Goal: Information Seeking & Learning: Learn about a topic

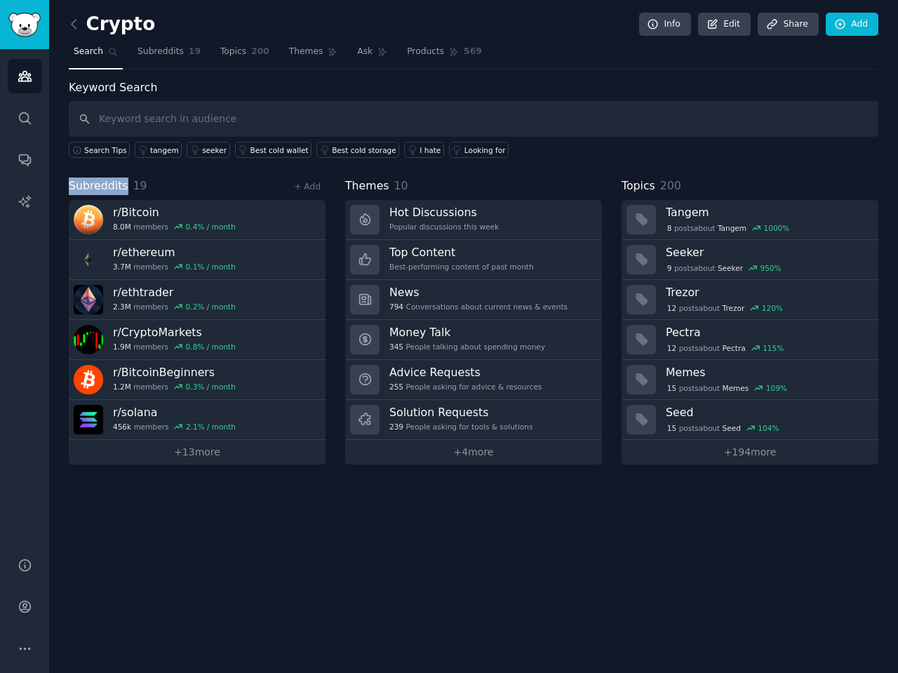
drag, startPoint x: 124, startPoint y: 183, endPoint x: 66, endPoint y: 188, distance: 58.4
click at [66, 188] on div "Crypto Info Edit Share Add Search Subreddits 19 Topics 200 Themes Ask Products …" at bounding box center [473, 336] width 849 height 673
click at [57, 193] on div at bounding box center [57, 193] width 0 height 0
click at [240, 672] on div "Close" at bounding box center [449, 673] width 898 height 0
click at [88, 19] on h2 "Crypto" at bounding box center [112, 24] width 86 height 22
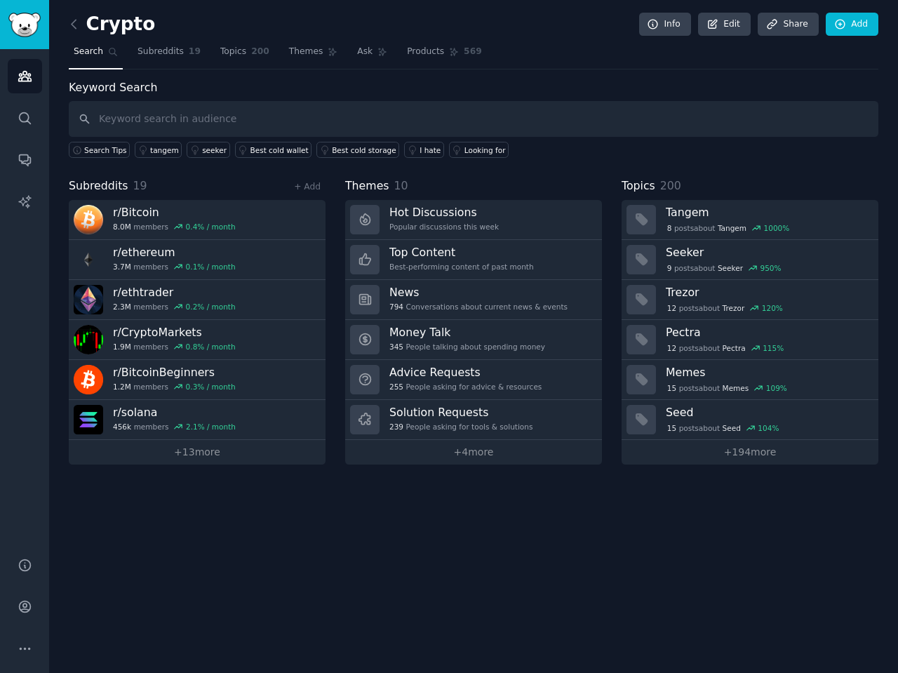
click at [82, 22] on link at bounding box center [78, 24] width 18 height 22
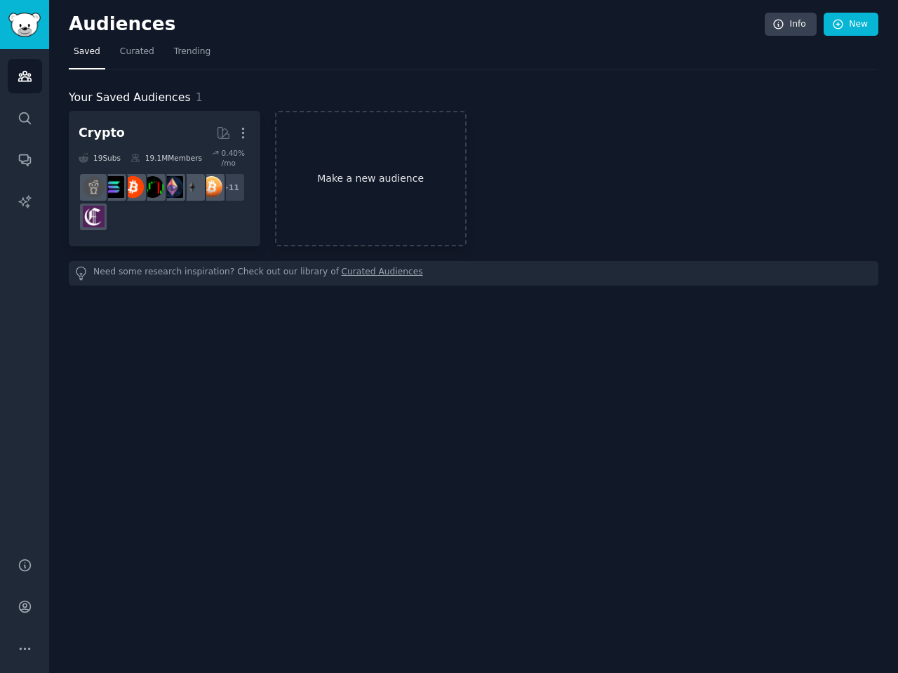
click at [362, 173] on link "Make a new audience" at bounding box center [371, 178] width 192 height 135
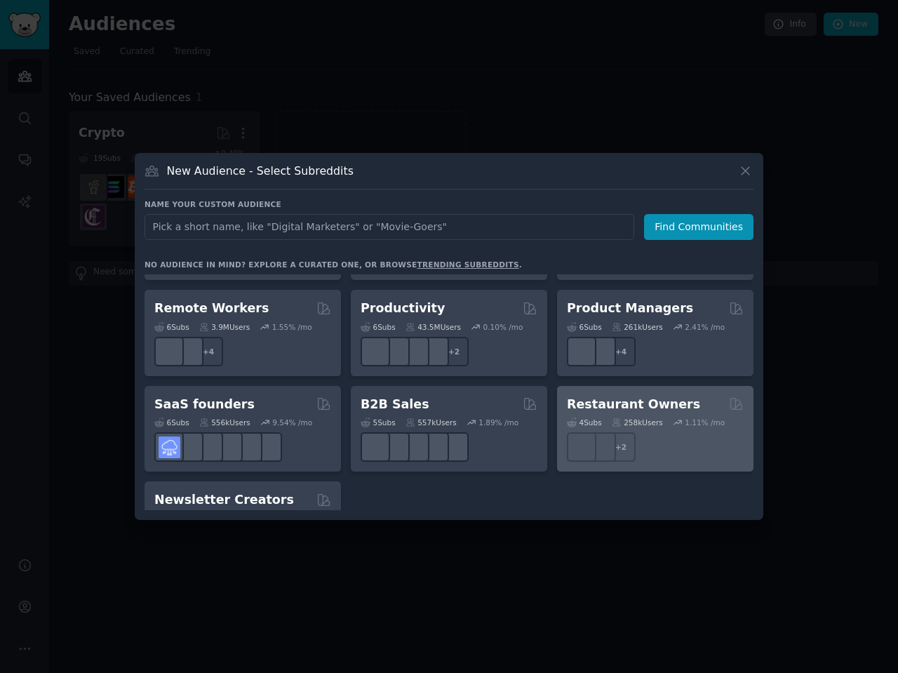
scroll to position [1056, 0]
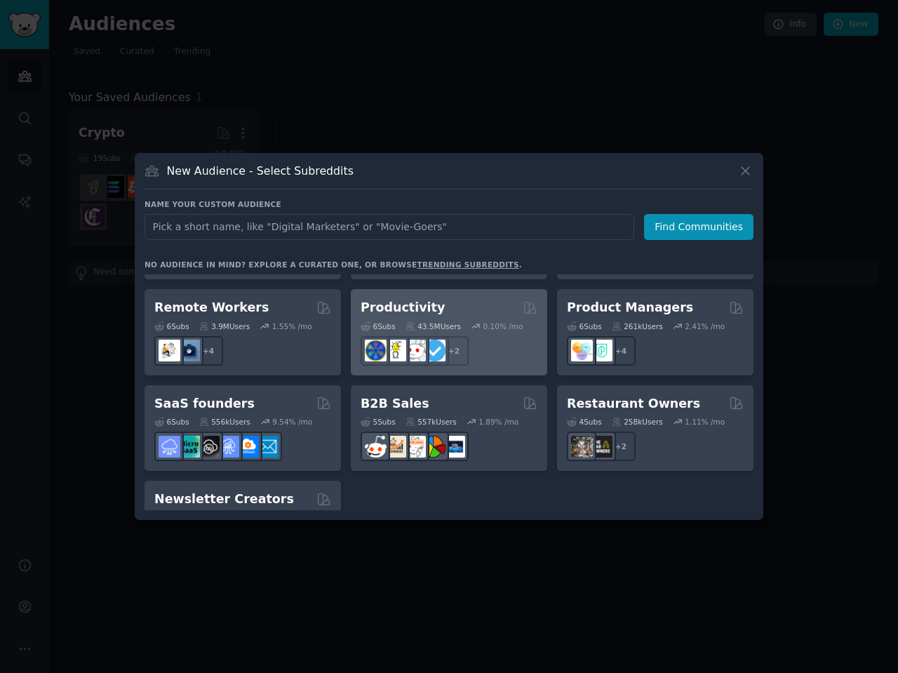
click at [505, 336] on div "+ 2" at bounding box center [449, 350] width 177 height 29
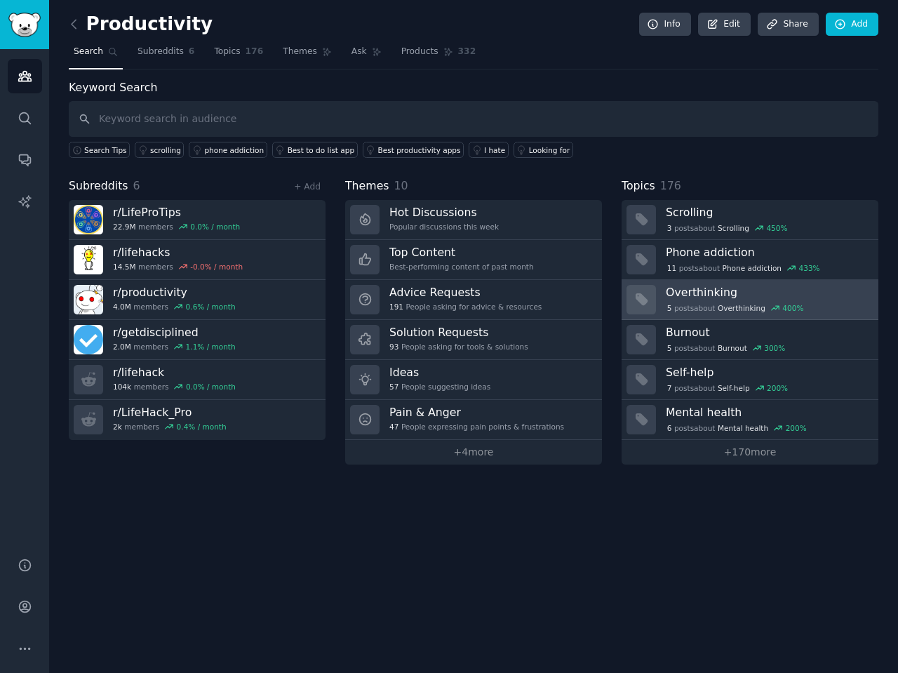
click at [677, 288] on h3 "Overthinking" at bounding box center [767, 292] width 203 height 15
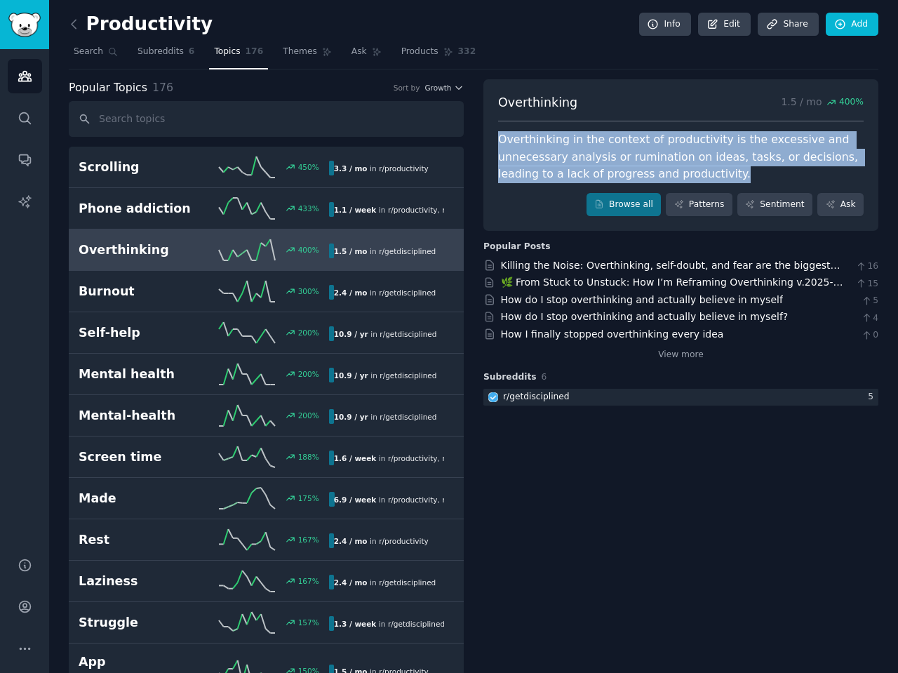
drag, startPoint x: 707, startPoint y: 177, endPoint x: 496, endPoint y: 137, distance: 214.9
click at [498, 137] on div "Overthinking in the context of productivity is the excessive and unnecessary an…" at bounding box center [680, 157] width 365 height 52
click at [487, 114] on div at bounding box center [487, 114] width 0 height 0
click at [859, 672] on div "Close" at bounding box center [449, 673] width 898 height 0
click at [680, 332] on link "How I finally stopped overthinking every idea" at bounding box center [612, 333] width 223 height 11
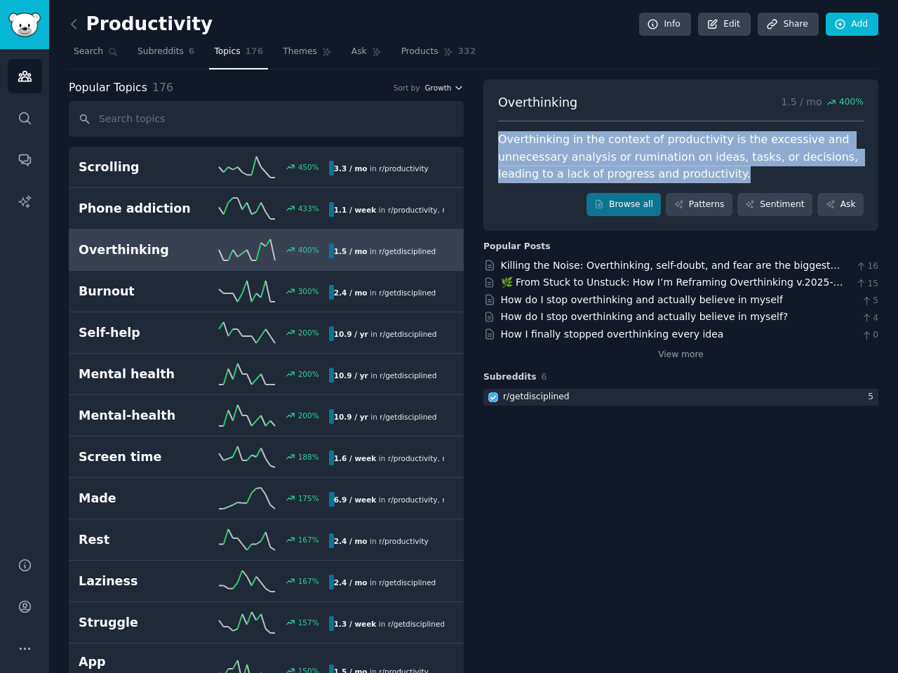
click at [457, 86] on icon "button" at bounding box center [459, 88] width 10 height 10
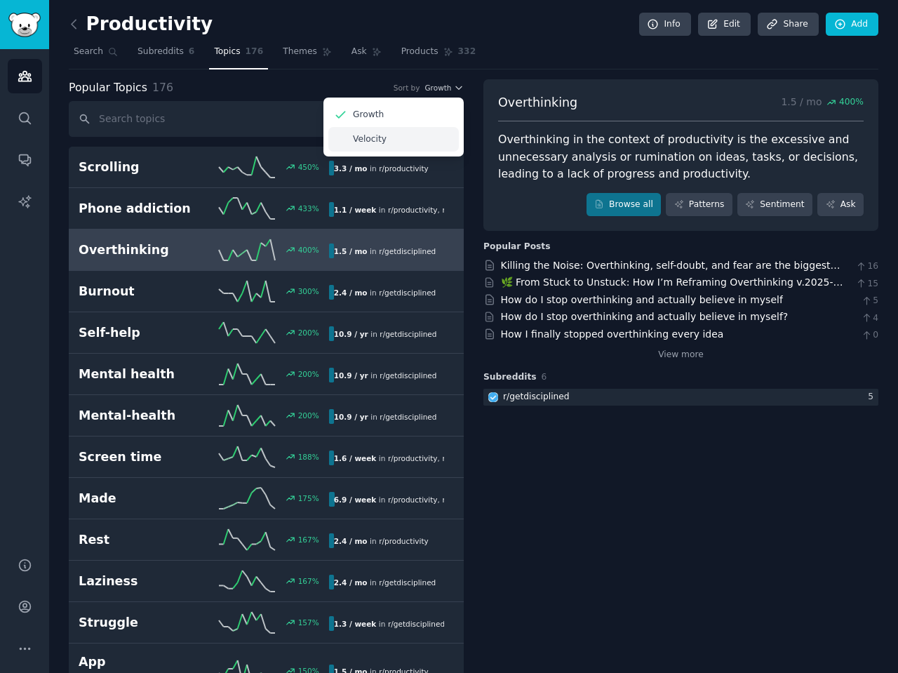
click at [366, 137] on p "Velocity" at bounding box center [370, 139] width 34 height 13
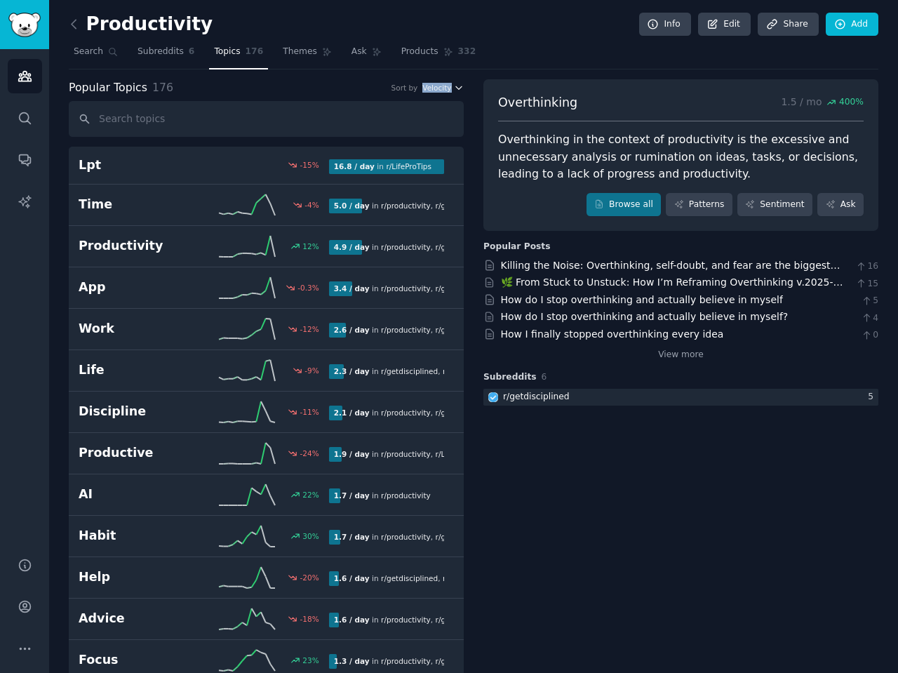
drag, startPoint x: 469, startPoint y: 88, endPoint x: 421, endPoint y: 88, distance: 47.7
click at [412, 93] on div at bounding box center [412, 93] width 0 height 0
click at [330, 87] on div "Popular Topics 176 Sort by Velocity" at bounding box center [266, 88] width 395 height 18
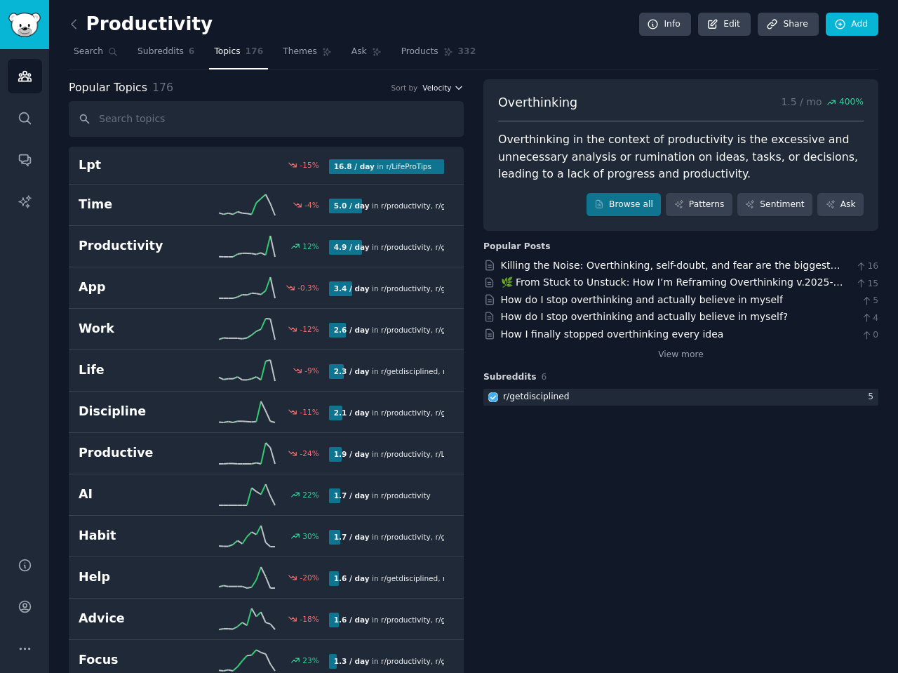
click at [455, 89] on icon "button" at bounding box center [459, 88] width 10 height 10
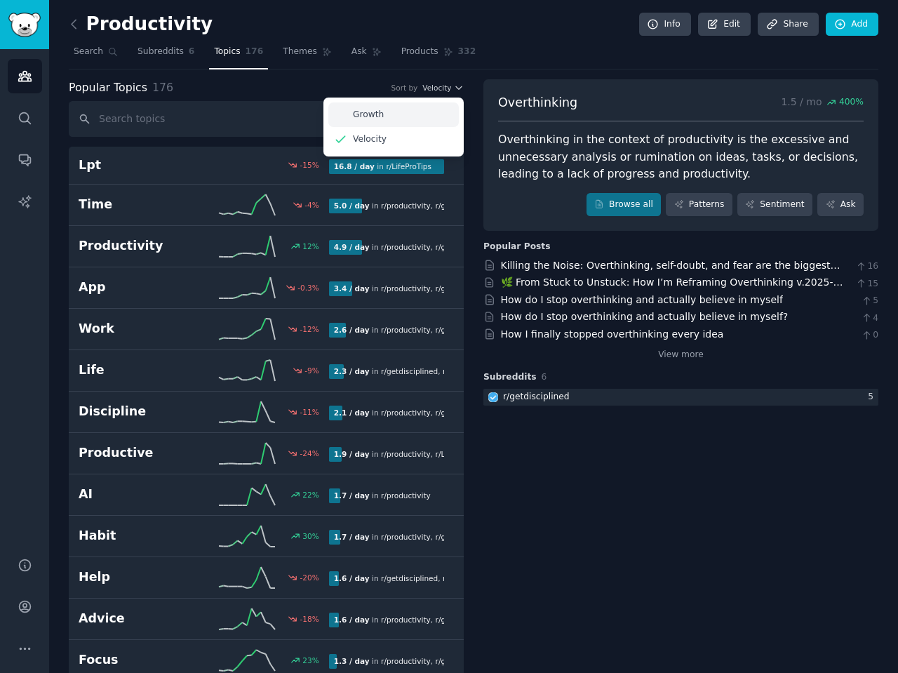
click at [422, 109] on div "Growth" at bounding box center [393, 114] width 130 height 25
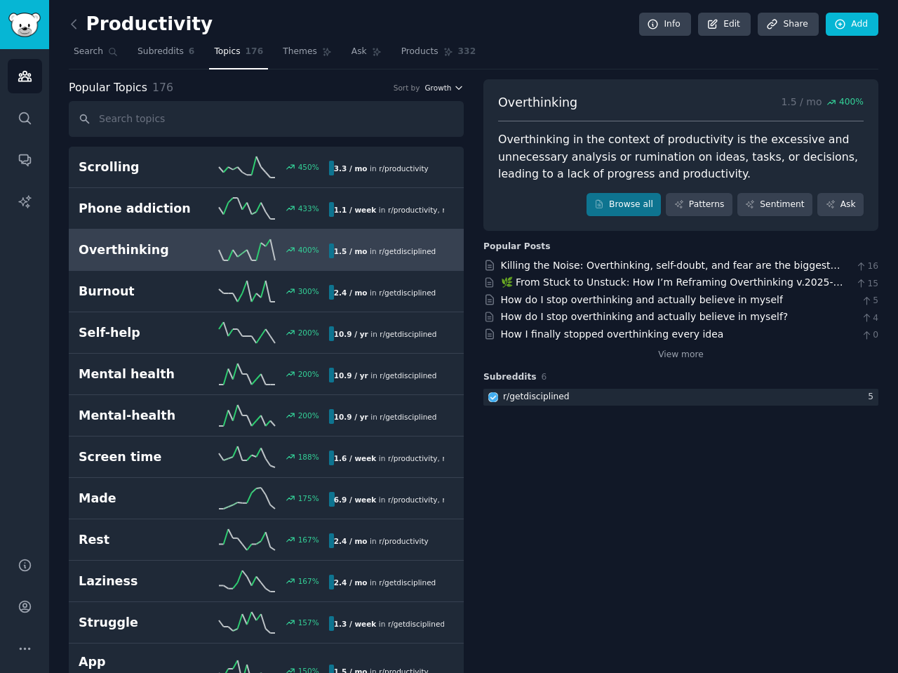
click at [434, 88] on span "Growth" at bounding box center [437, 88] width 27 height 10
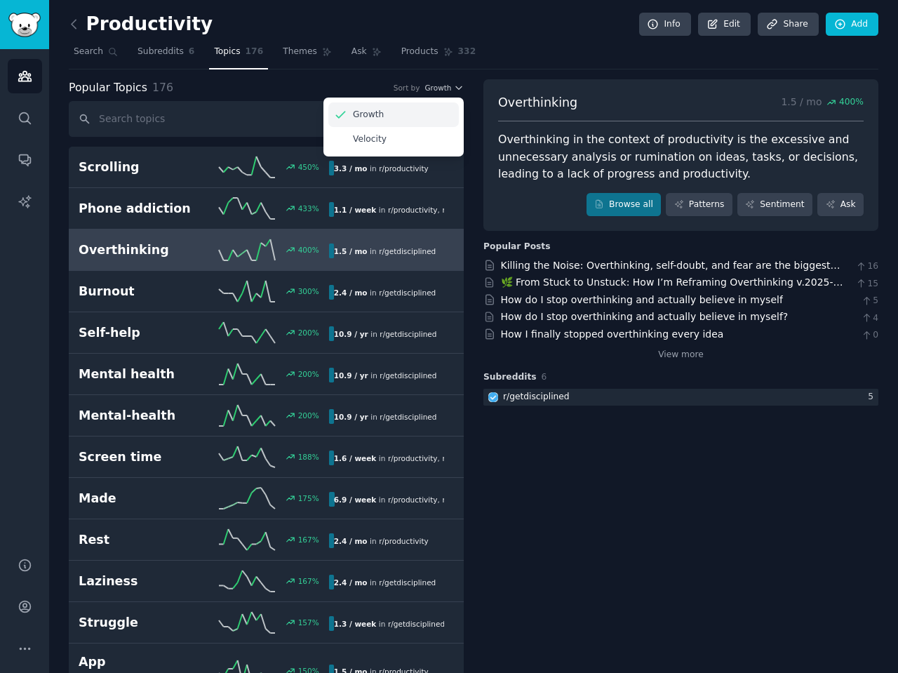
click at [423, 125] on div "Growth" at bounding box center [393, 114] width 130 height 25
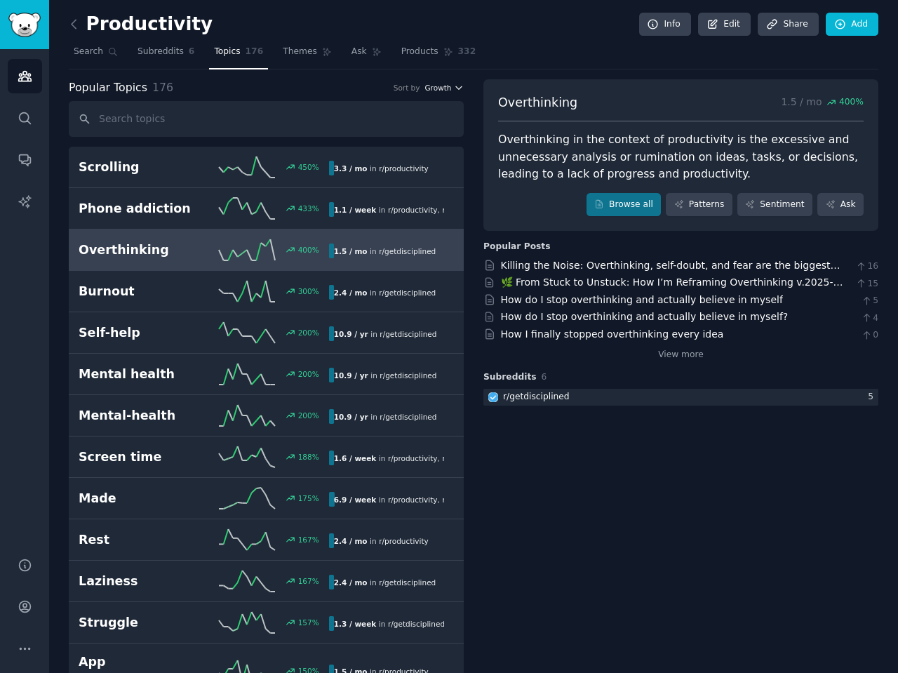
click at [445, 89] on span "Growth" at bounding box center [437, 88] width 27 height 10
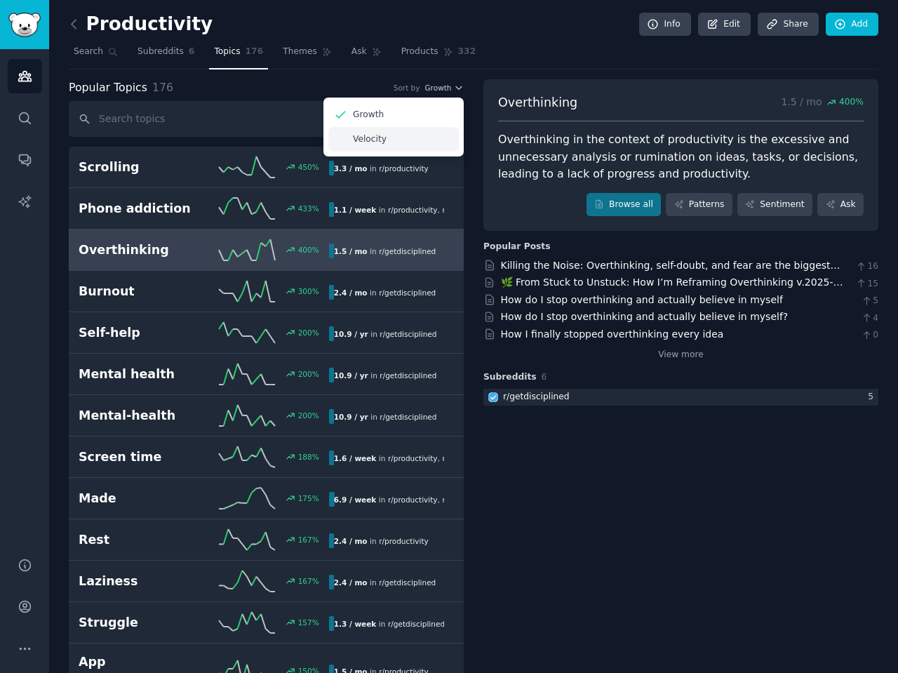
click at [413, 137] on div "Velocity" at bounding box center [393, 139] width 130 height 25
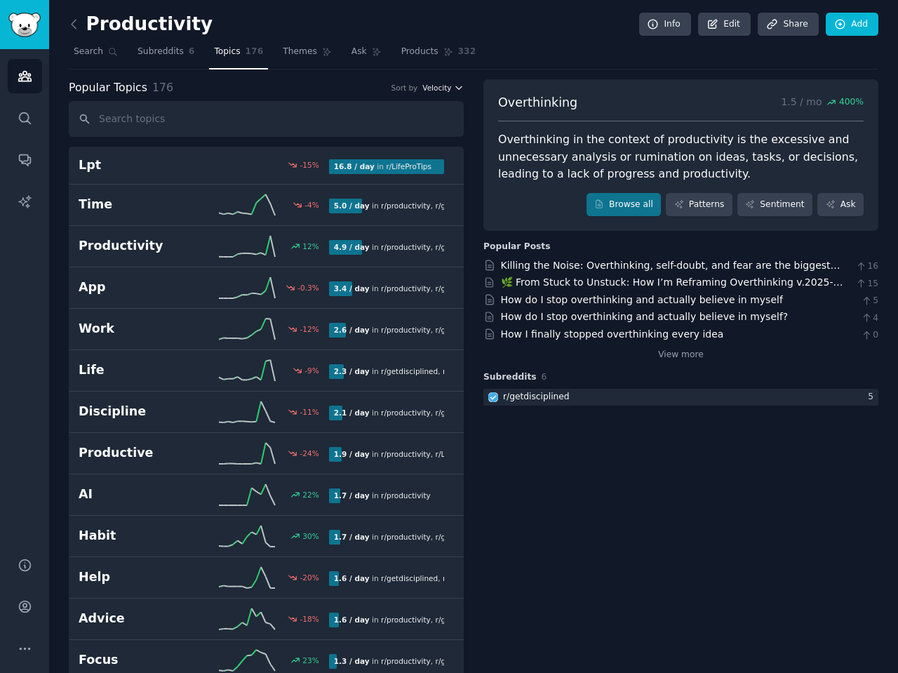
click at [435, 90] on span "Velocity" at bounding box center [436, 88] width 29 height 10
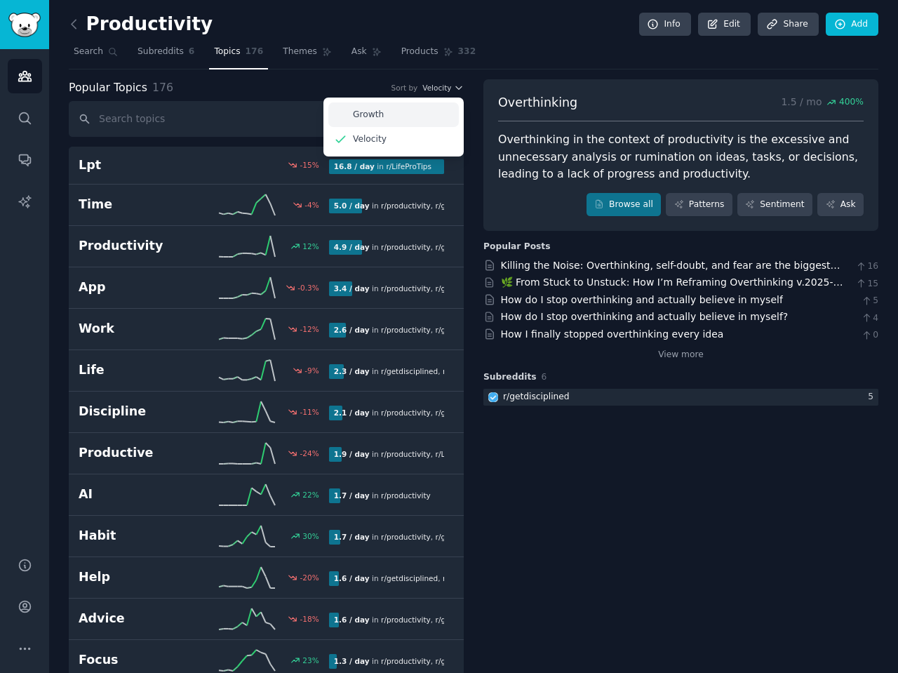
click at [413, 108] on div "Growth" at bounding box center [393, 114] width 130 height 25
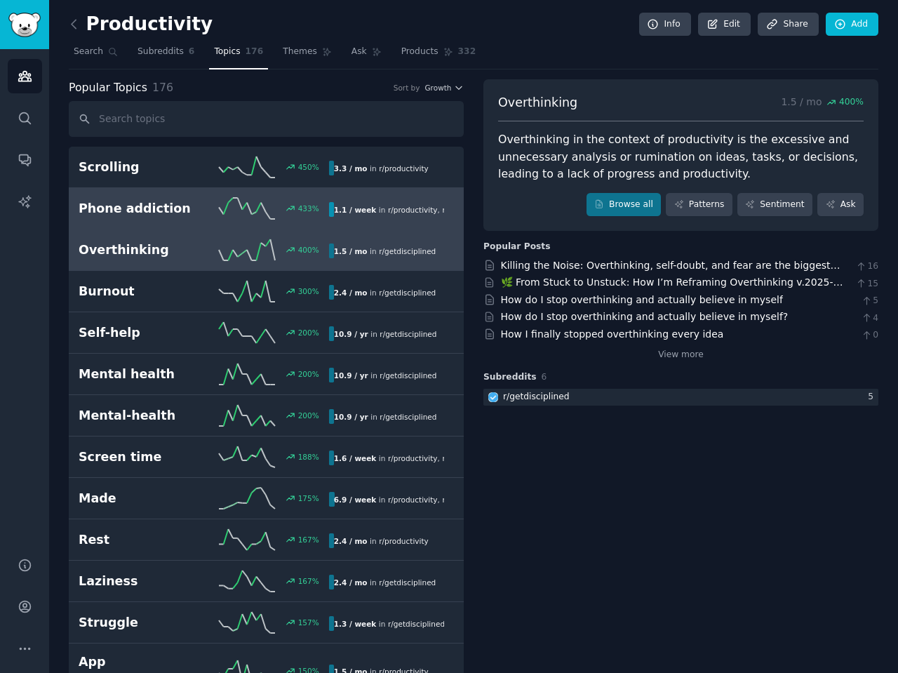
click at [191, 204] on h2 "Phone addiction" at bounding box center [141, 209] width 125 height 18
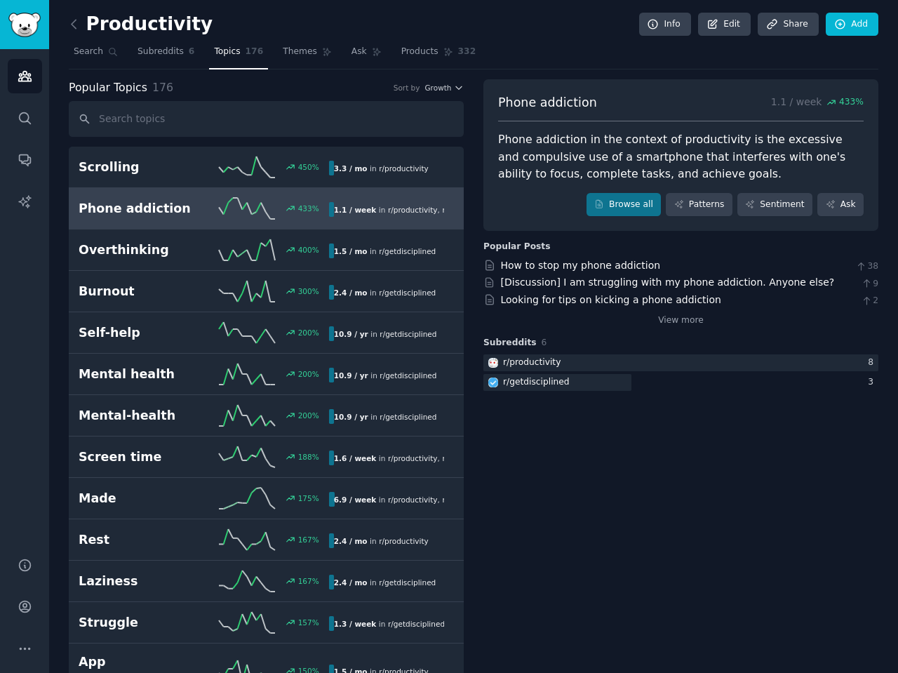
click at [519, 159] on div "Phone addiction in the context of productivity is the excessive and compulsive …" at bounding box center [680, 157] width 365 height 52
click at [510, 164] on div at bounding box center [510, 164] width 0 height 0
click at [566, 156] on div "Phone addiction in the context of productivity is the excessive and compulsive …" at bounding box center [680, 157] width 365 height 52
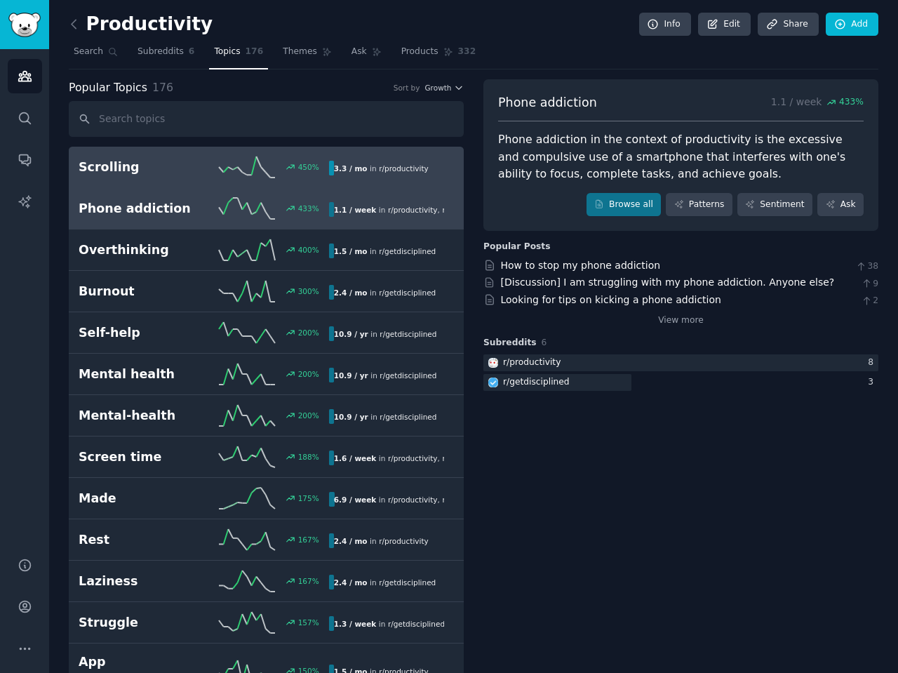
click at [155, 174] on h2 "Scrolling" at bounding box center [141, 168] width 125 height 18
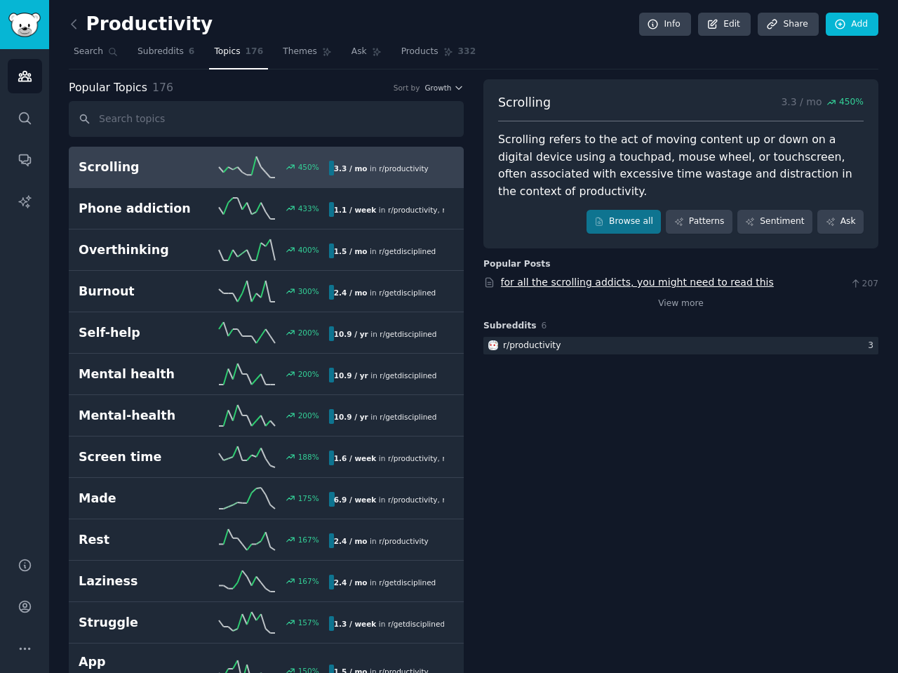
click at [620, 286] on link "for all the scrolling addicts, you might need to read this" at bounding box center [637, 281] width 273 height 11
click at [139, 119] on input "text" at bounding box center [266, 119] width 395 height 36
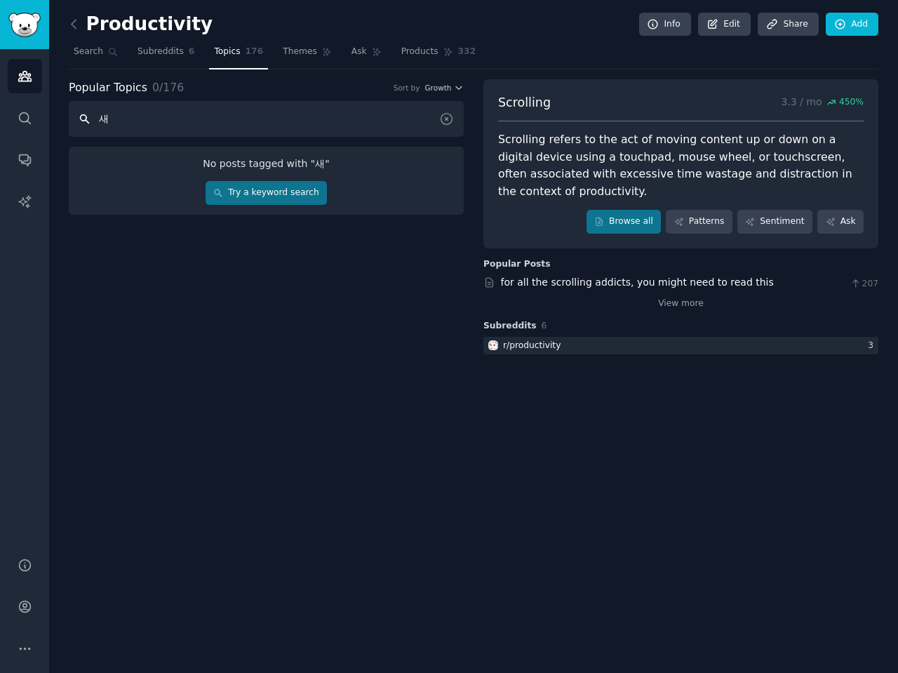
type input "ㅅ"
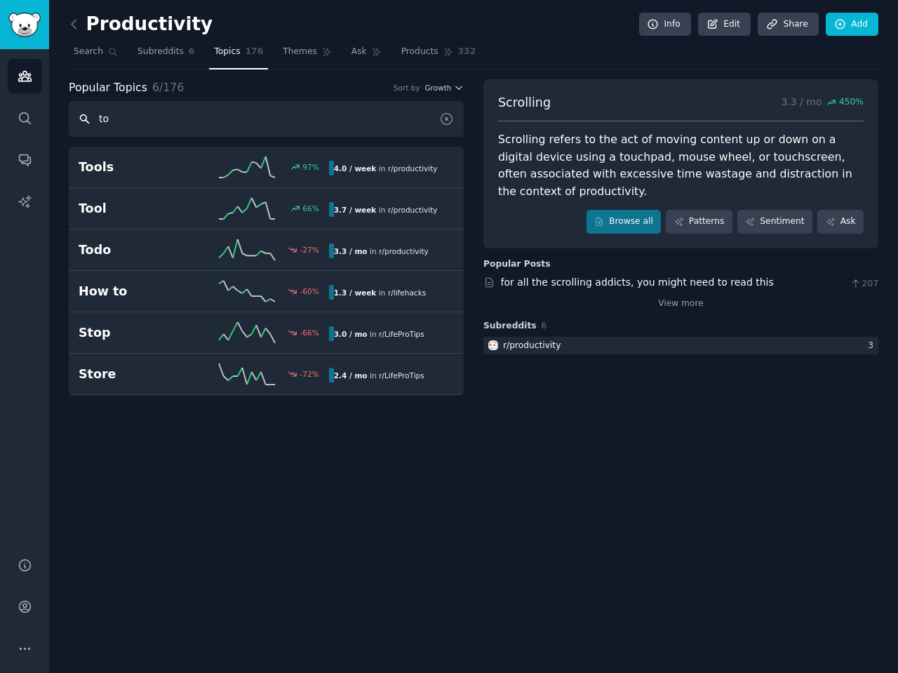
type input "t"
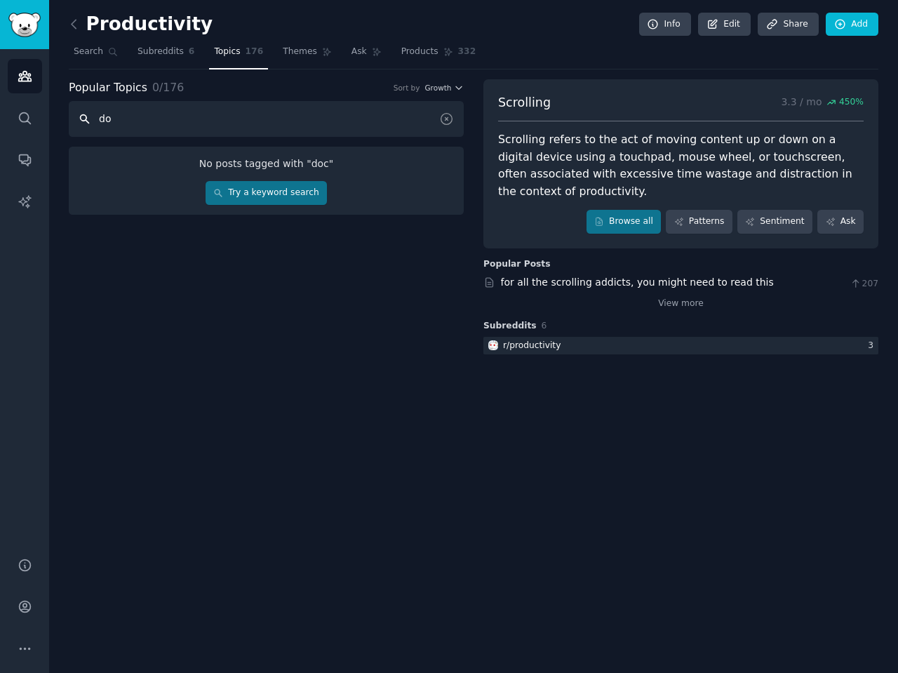
type input "d"
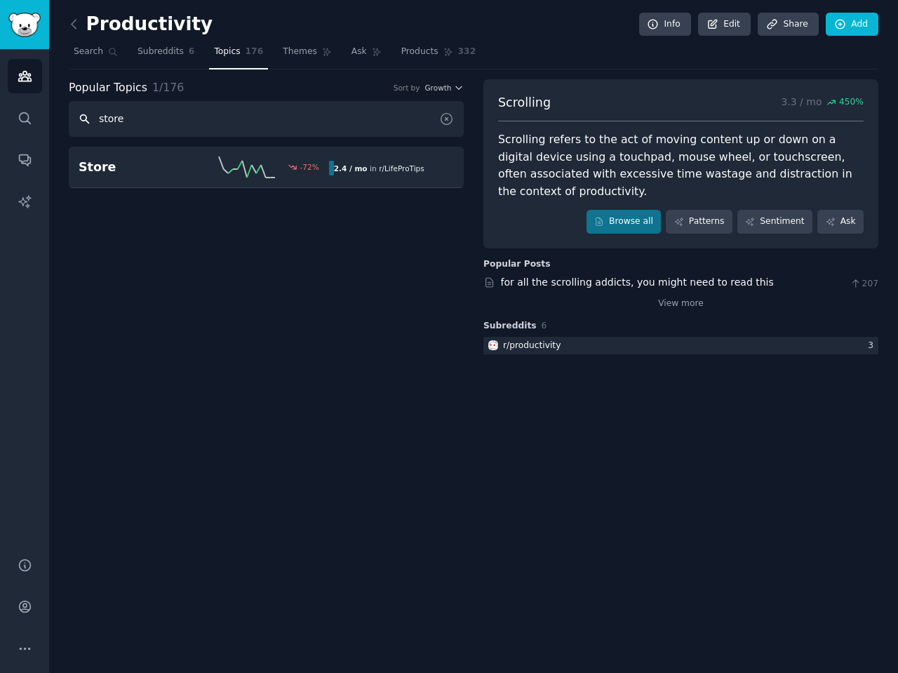
type input "store"
click at [387, 195] on div "Popular Topics 1 / 176 Sort by Growth store Store -72 % 2.4 / mo in r/ LifeProT…" at bounding box center [266, 218] width 395 height 278
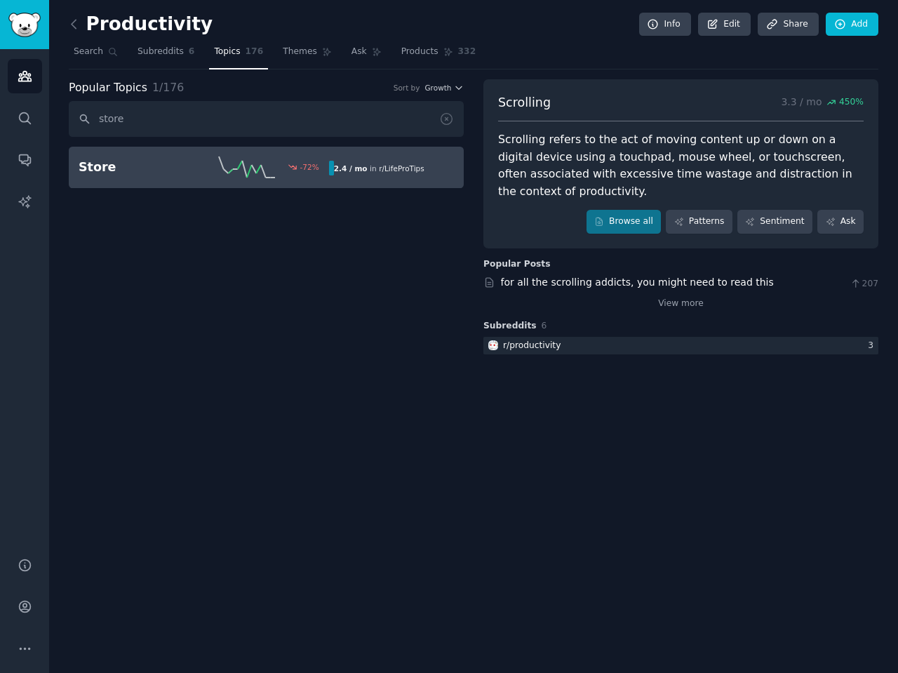
click at [401, 175] on div "2.4 / mo in r/ LifeProTips" at bounding box center [379, 168] width 100 height 15
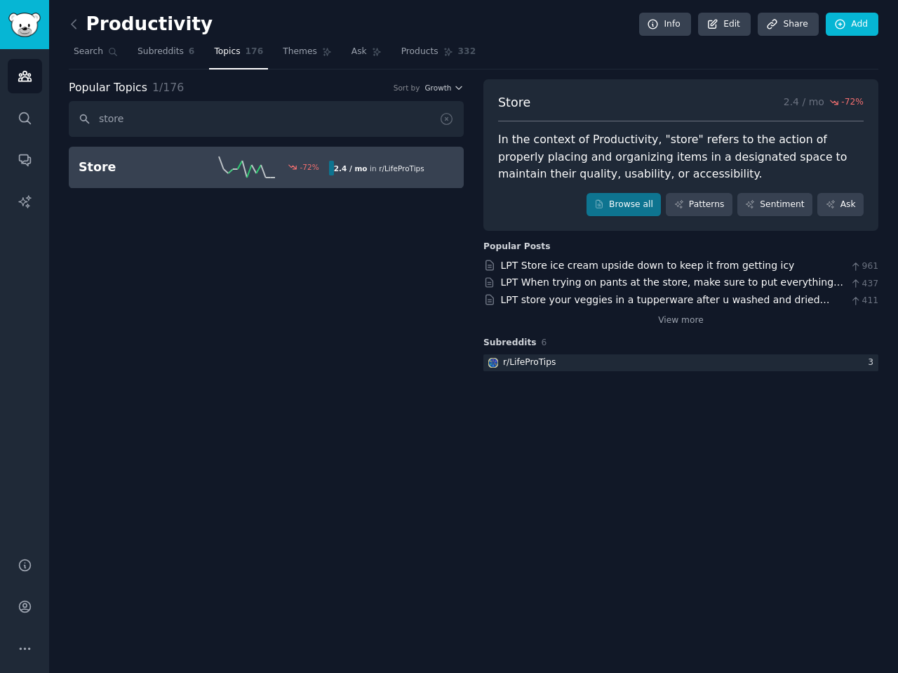
click at [699, 154] on div "In the context of Productivity, "store" refers to the action of properly placin…" at bounding box center [680, 157] width 365 height 52
click at [690, 131] on div at bounding box center [690, 131] width 0 height 0
click at [770, 672] on div "Close" at bounding box center [449, 673] width 898 height 0
click at [159, 53] on span "Subreddits" at bounding box center [160, 52] width 46 height 13
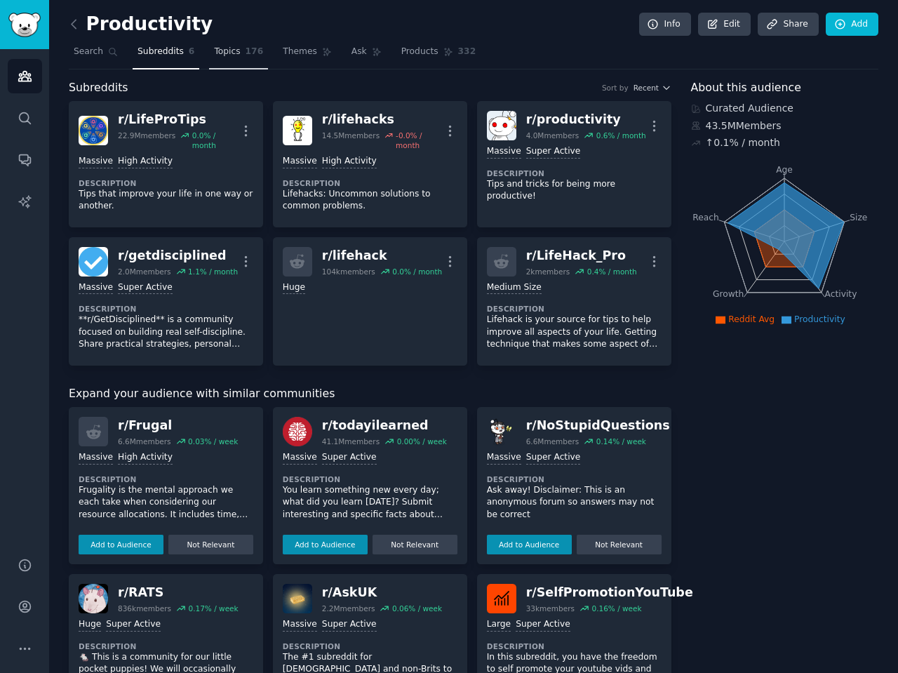
click at [228, 58] on link "Topics 176" at bounding box center [238, 55] width 59 height 29
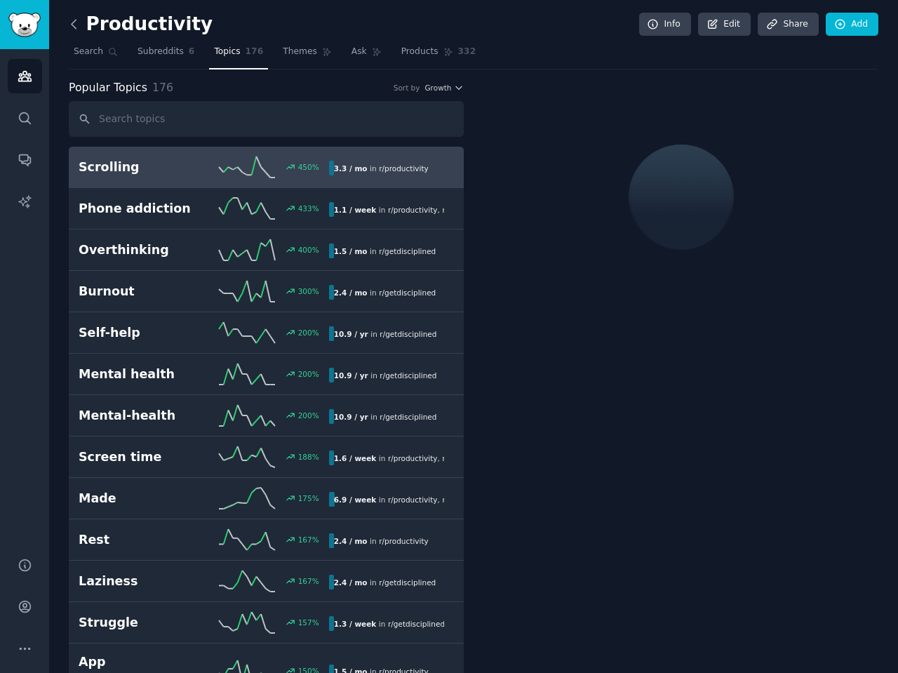
click at [74, 22] on icon at bounding box center [74, 24] width 15 height 15
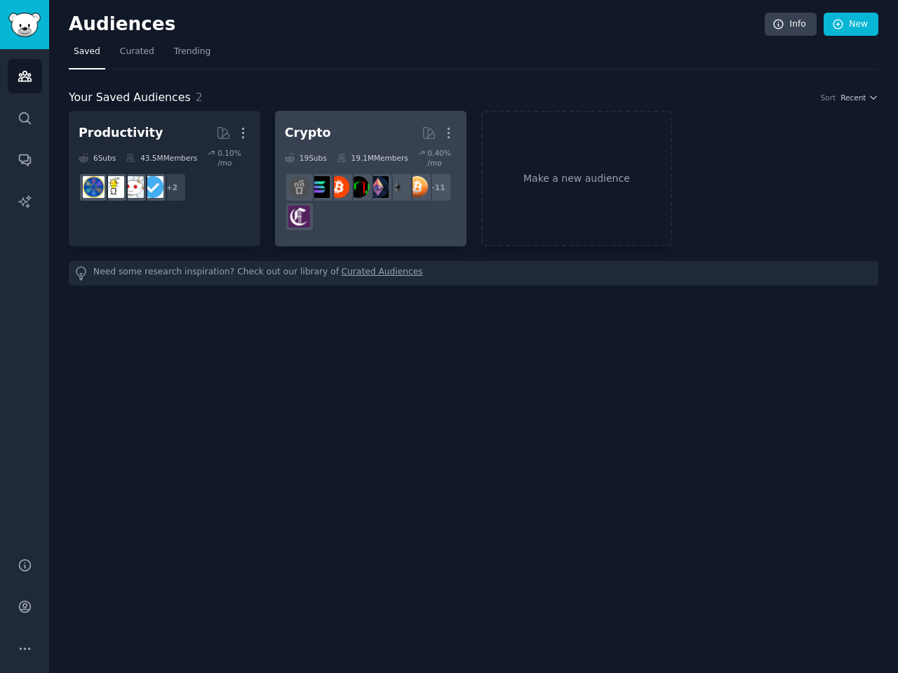
click at [394, 144] on h2 "Crypto More" at bounding box center [371, 133] width 172 height 25
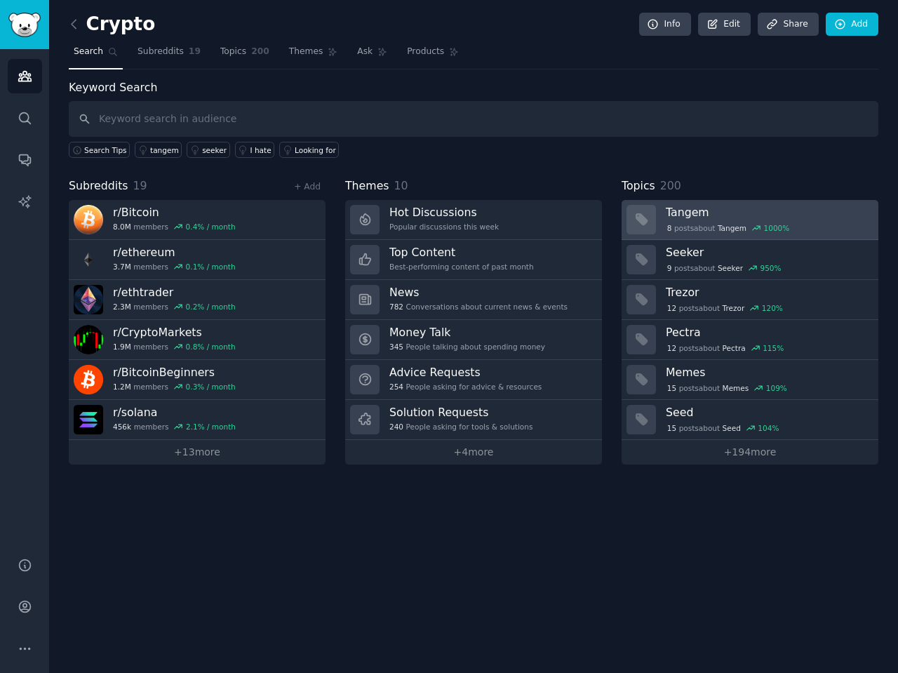
click at [768, 216] on h3 "Tangem" at bounding box center [767, 212] width 203 height 15
